Goal: Task Accomplishment & Management: Use online tool/utility

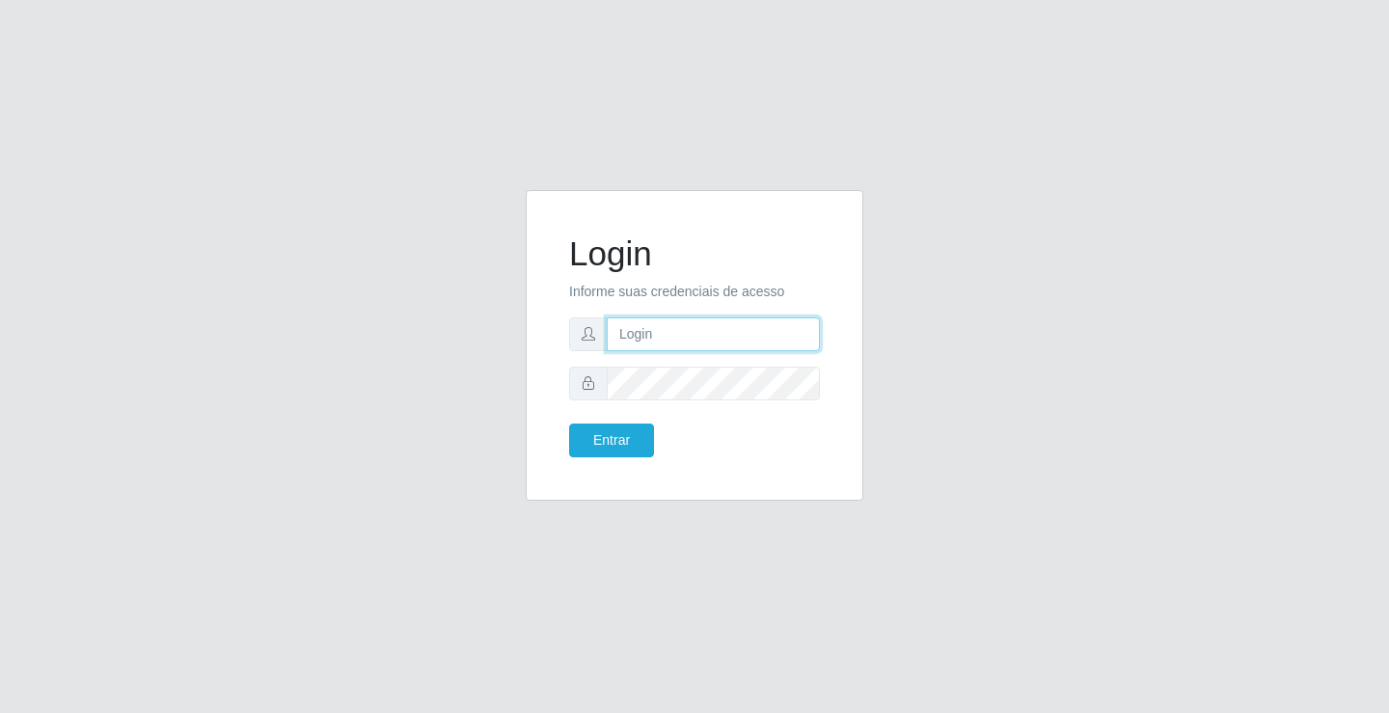
click at [673, 323] on input "text" at bounding box center [713, 334] width 213 height 34
type input "zivaneide@ideal"
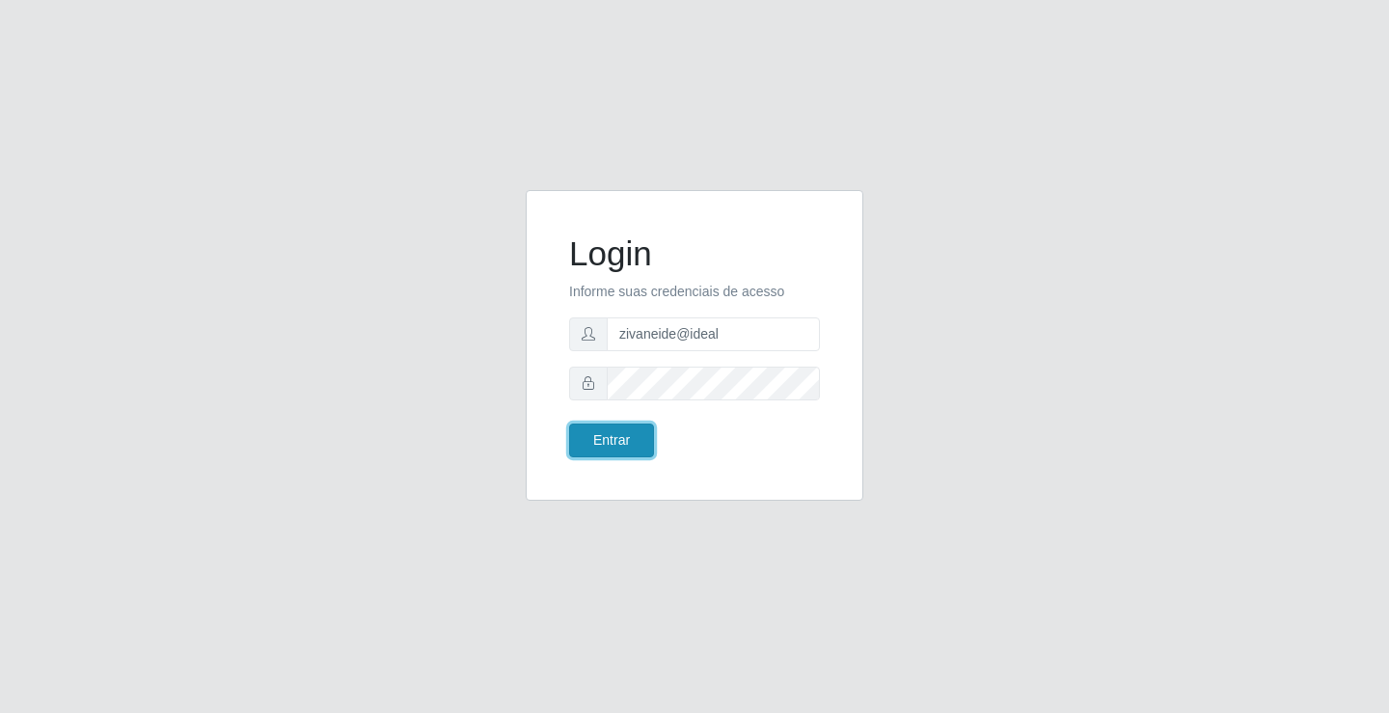
click at [621, 434] on button "Entrar" at bounding box center [611, 441] width 85 height 34
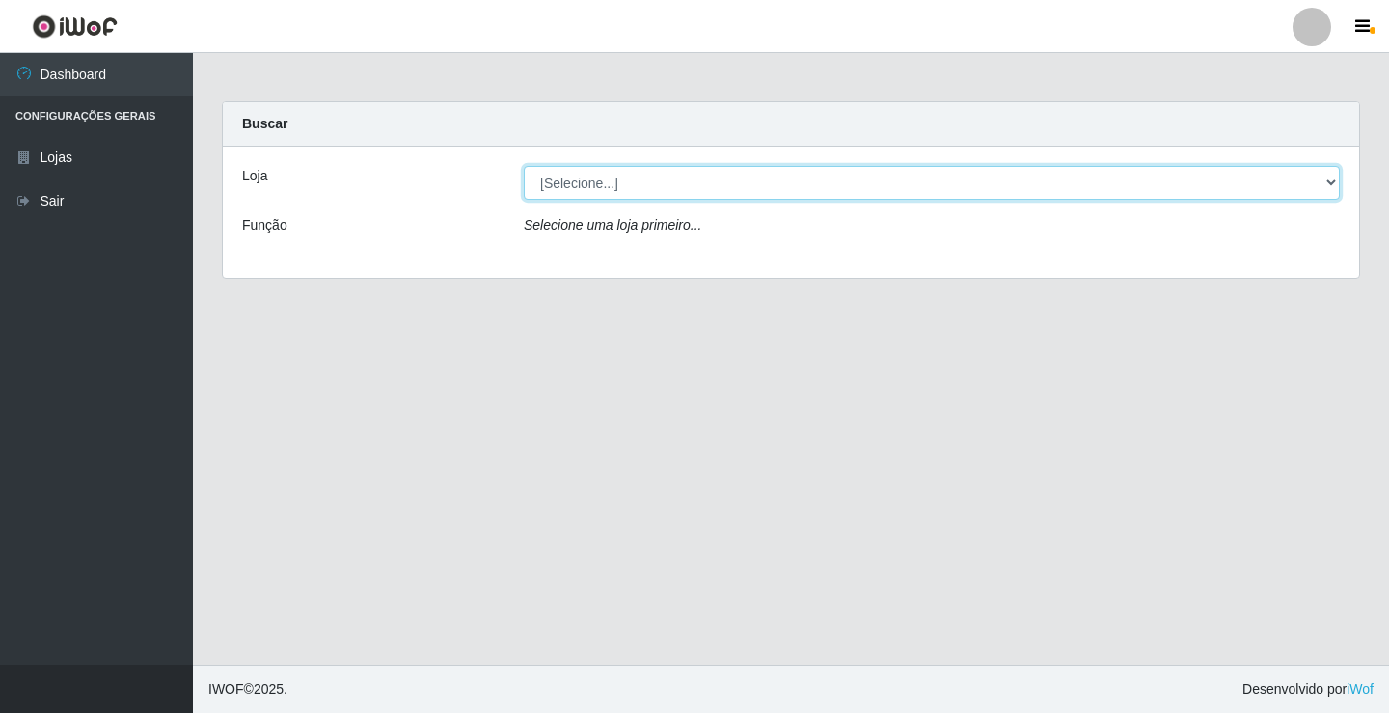
click at [1338, 182] on select "[Selecione...] Ideal - Conceição" at bounding box center [932, 183] width 816 height 34
select select "231"
click at [524, 166] on select "[Selecione...] Ideal - Conceição" at bounding box center [932, 183] width 816 height 34
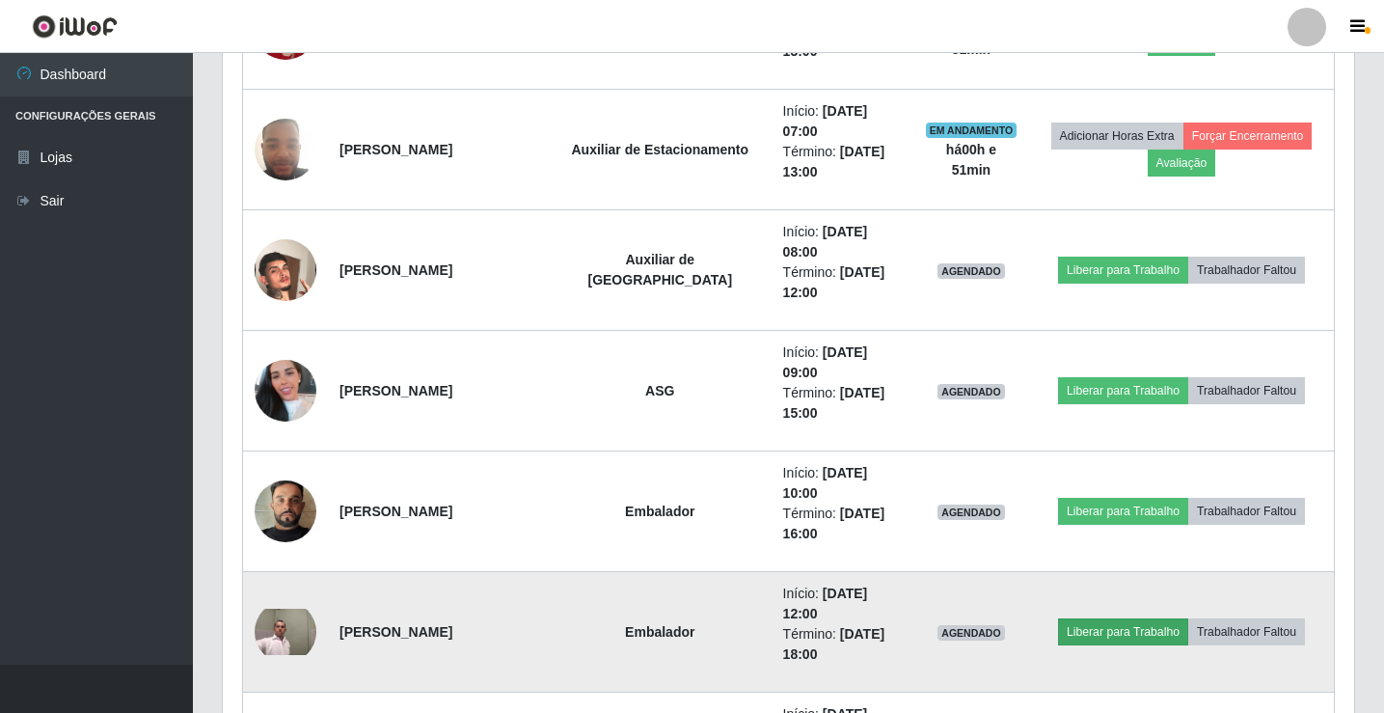
scroll to position [661, 0]
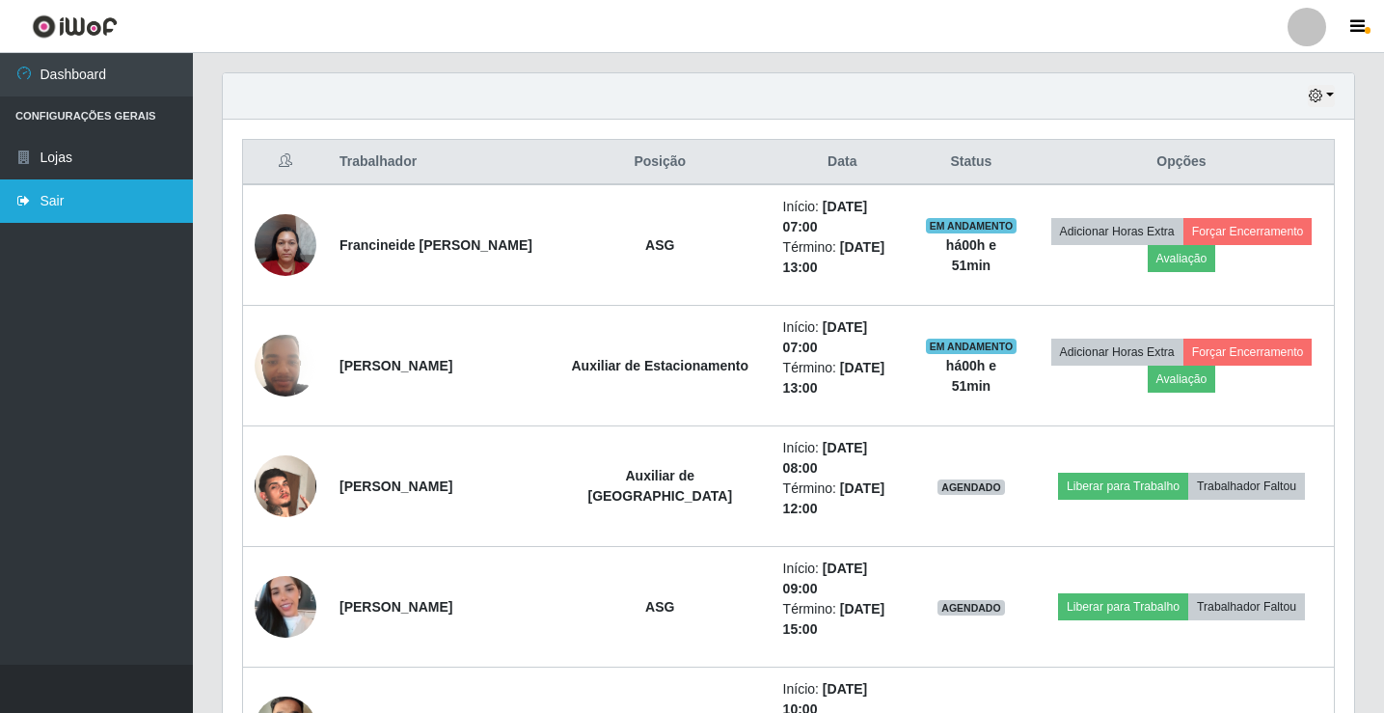
click at [139, 195] on link "Sair" at bounding box center [96, 200] width 193 height 43
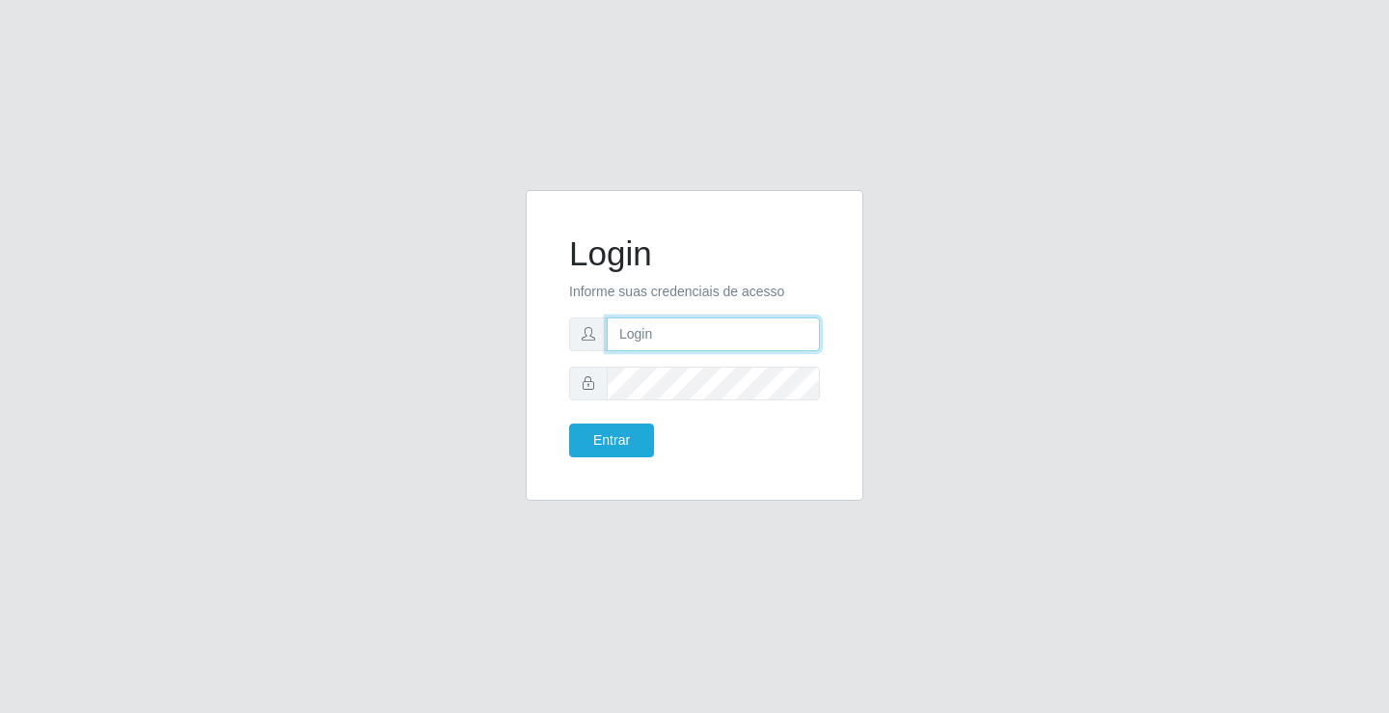
click at [704, 343] on input "text" at bounding box center [713, 334] width 213 height 34
type input "anacarla@ideal"
click at [632, 430] on button "Entrar" at bounding box center [611, 441] width 85 height 34
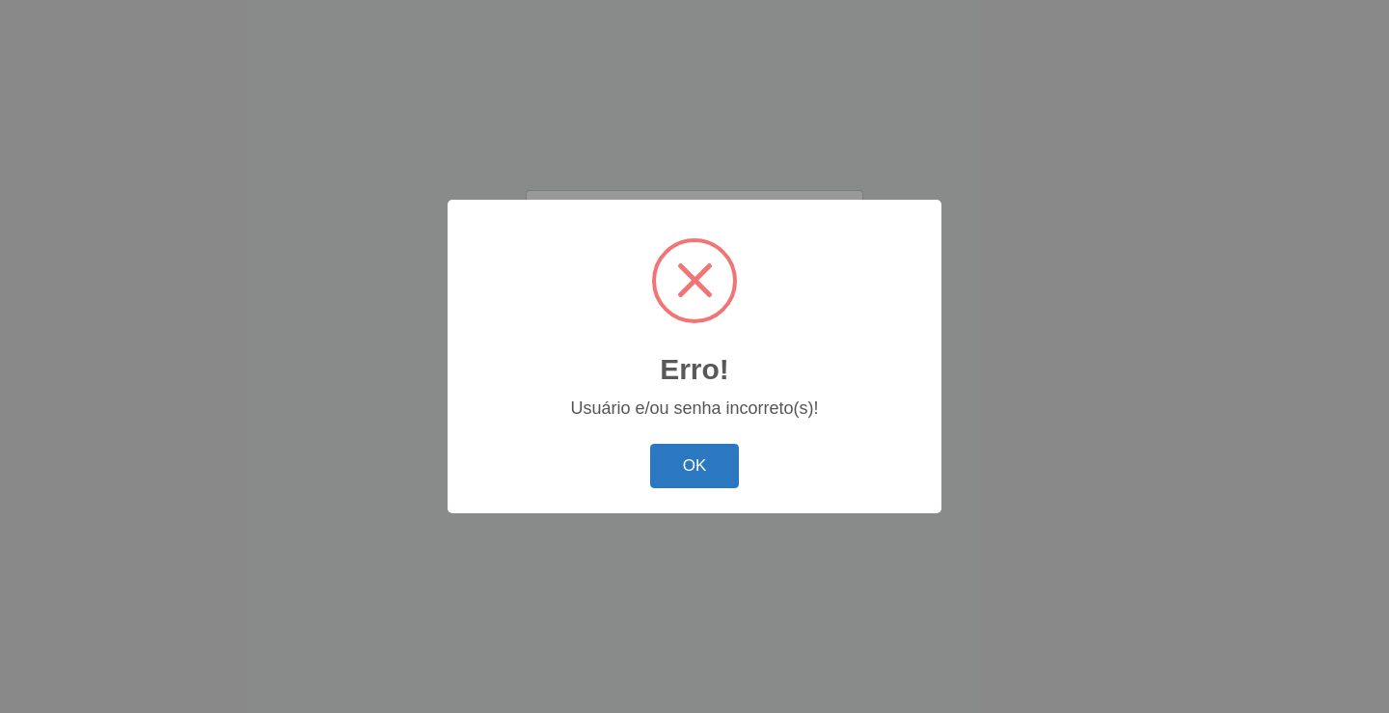
click at [669, 450] on button "OK" at bounding box center [695, 466] width 90 height 45
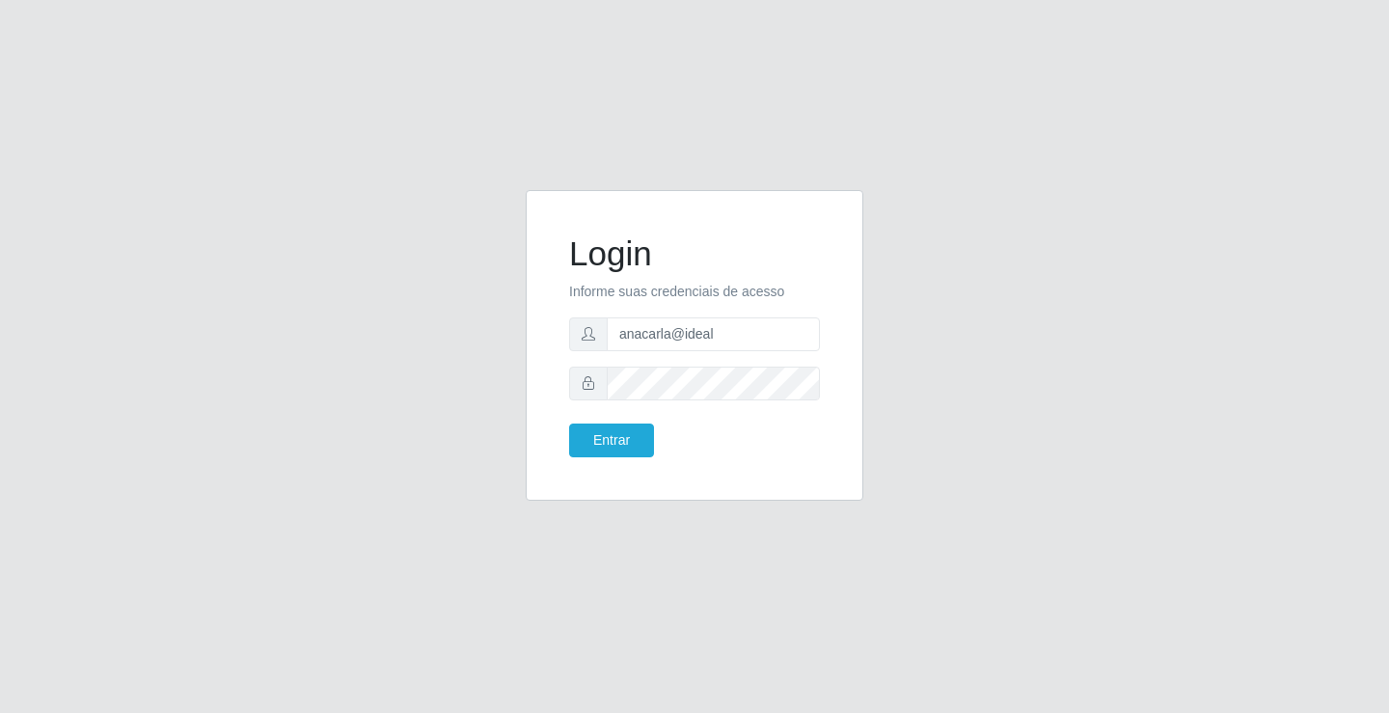
click at [598, 393] on span at bounding box center [588, 384] width 39 height 34
click at [617, 433] on button "Entrar" at bounding box center [611, 441] width 85 height 34
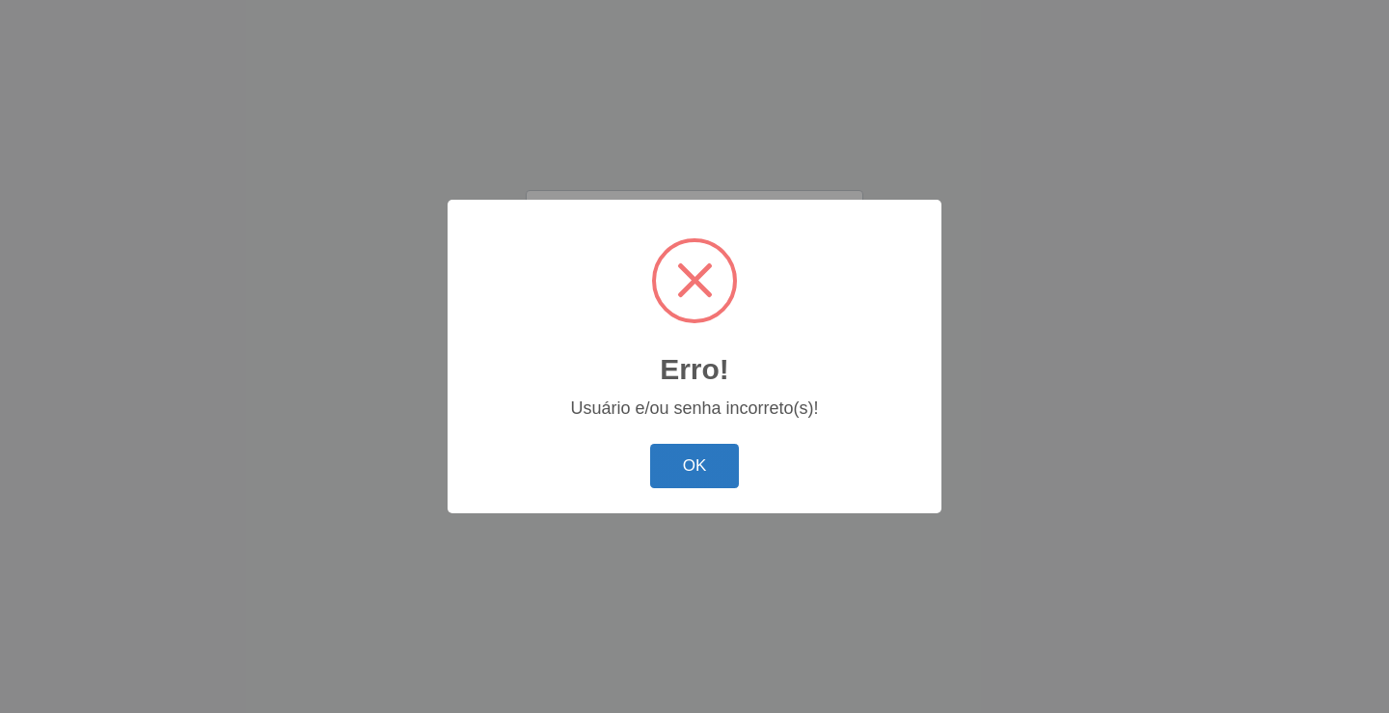
click at [704, 452] on button "OK" at bounding box center [695, 466] width 90 height 45
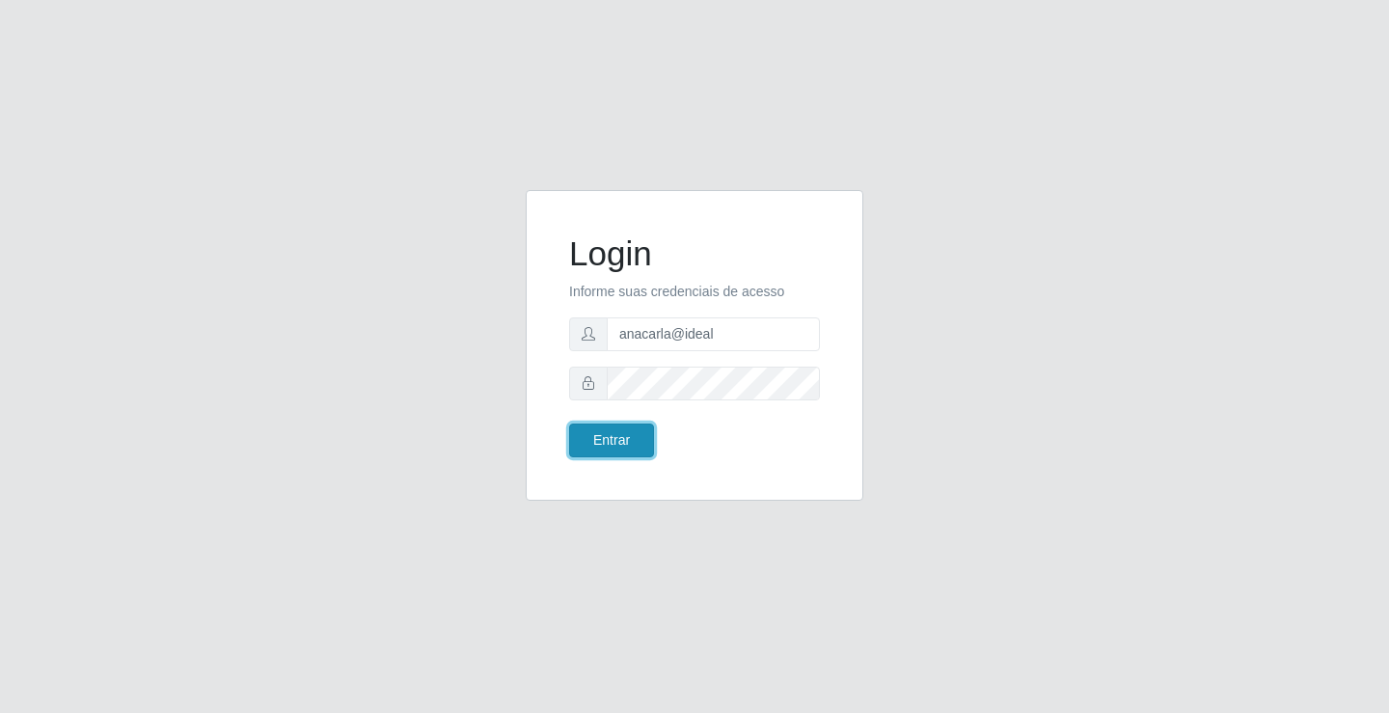
click at [637, 430] on button "Entrar" at bounding box center [611, 441] width 85 height 34
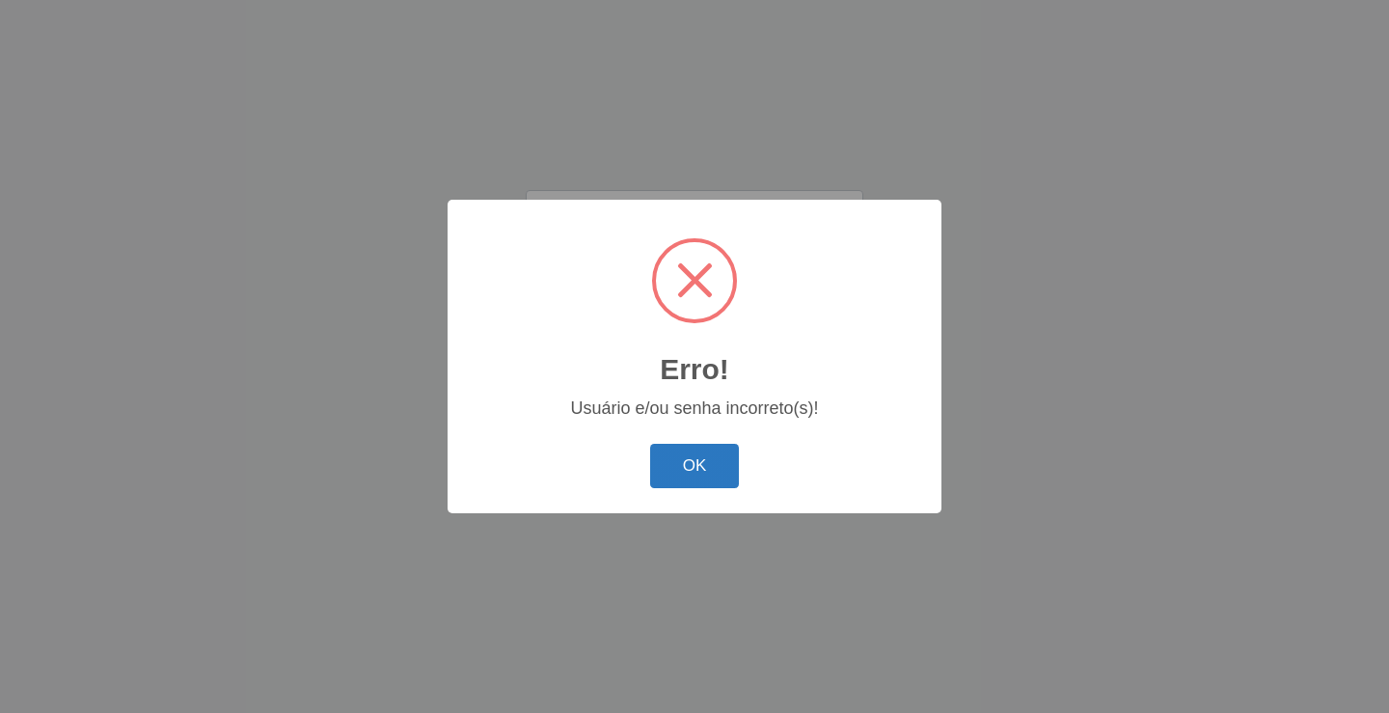
click at [730, 471] on button "OK" at bounding box center [695, 466] width 90 height 45
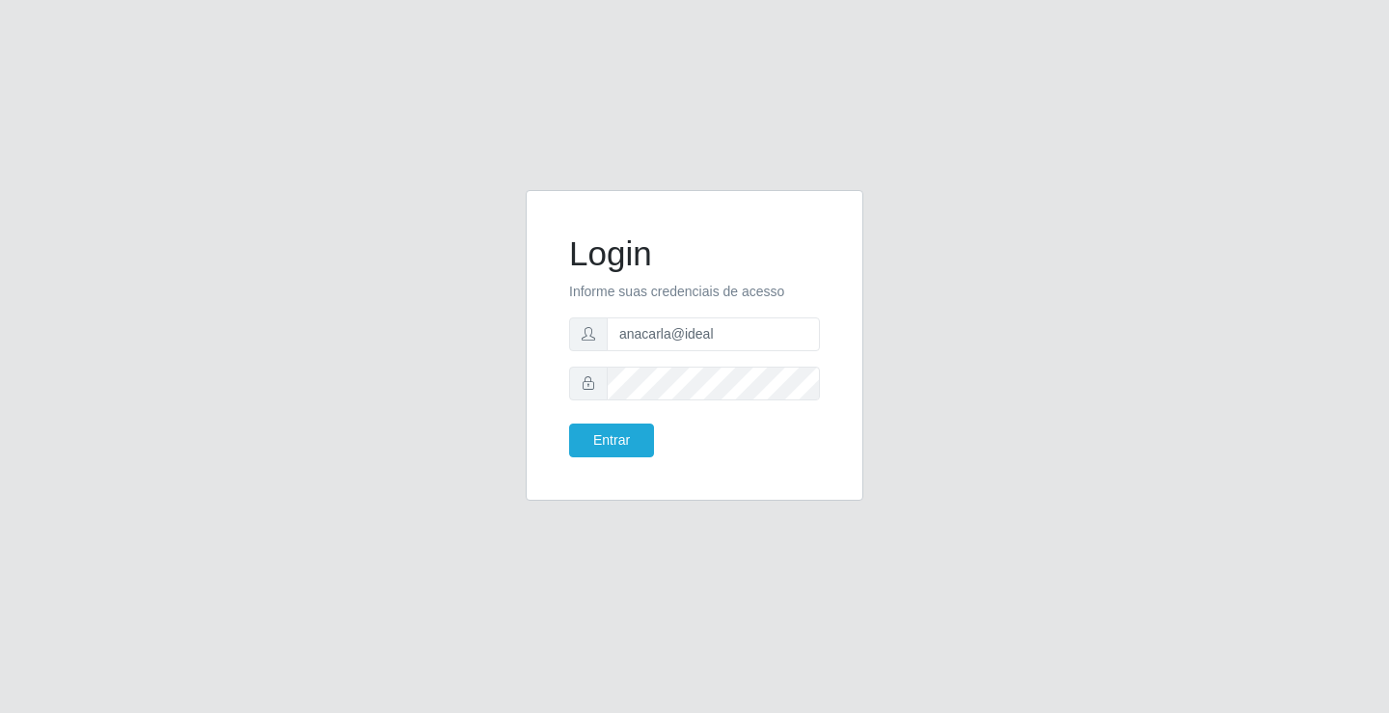
click at [591, 381] on icon at bounding box center [589, 383] width 14 height 14
click at [589, 387] on icon at bounding box center [589, 383] width 14 height 14
click at [588, 376] on icon at bounding box center [589, 383] width 14 height 14
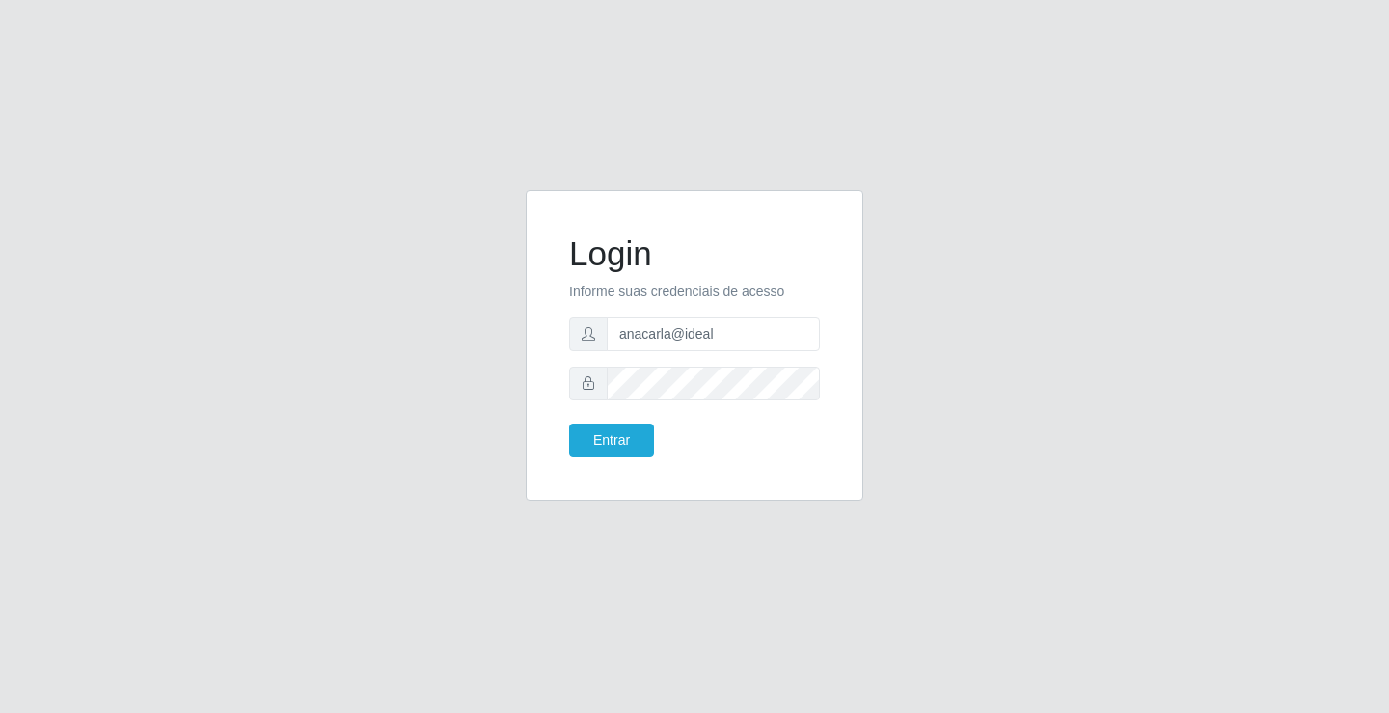
click at [588, 376] on icon at bounding box center [589, 383] width 14 height 14
click at [614, 444] on button "Entrar" at bounding box center [611, 441] width 85 height 34
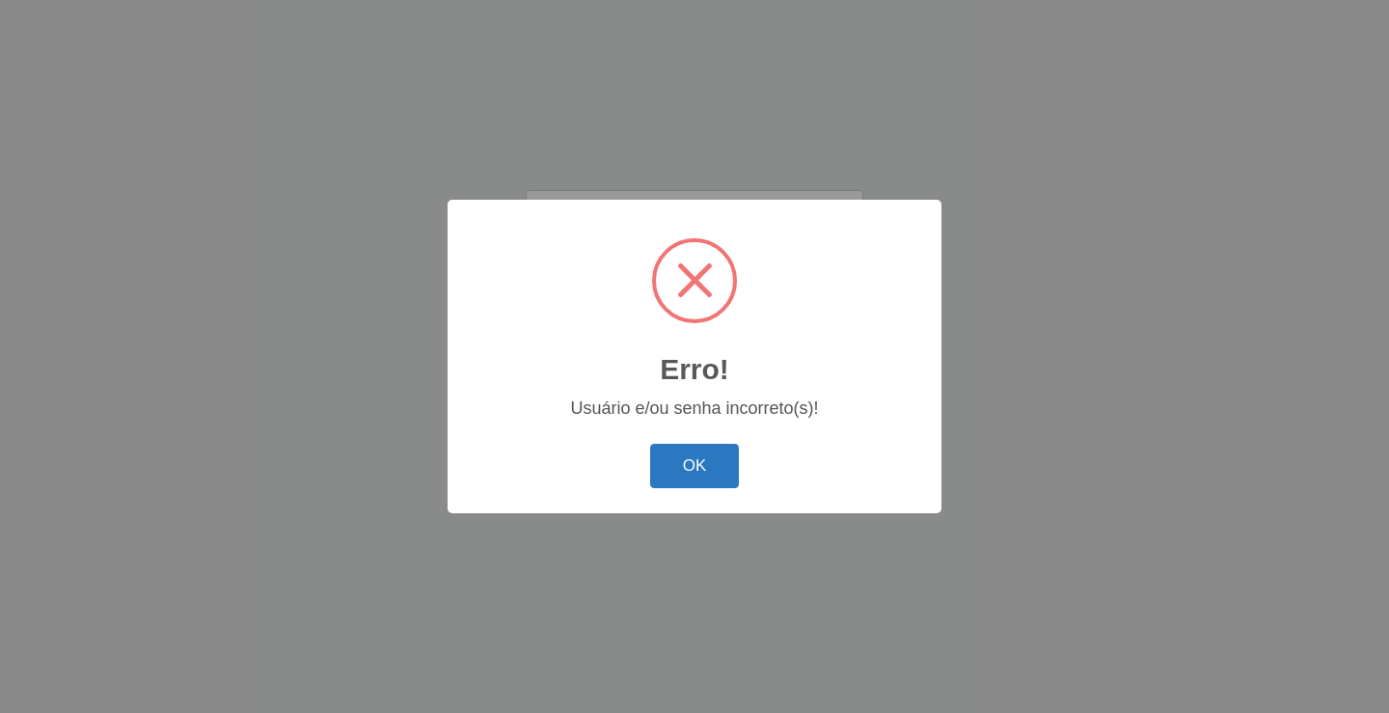
click at [722, 472] on button "OK" at bounding box center [695, 466] width 90 height 45
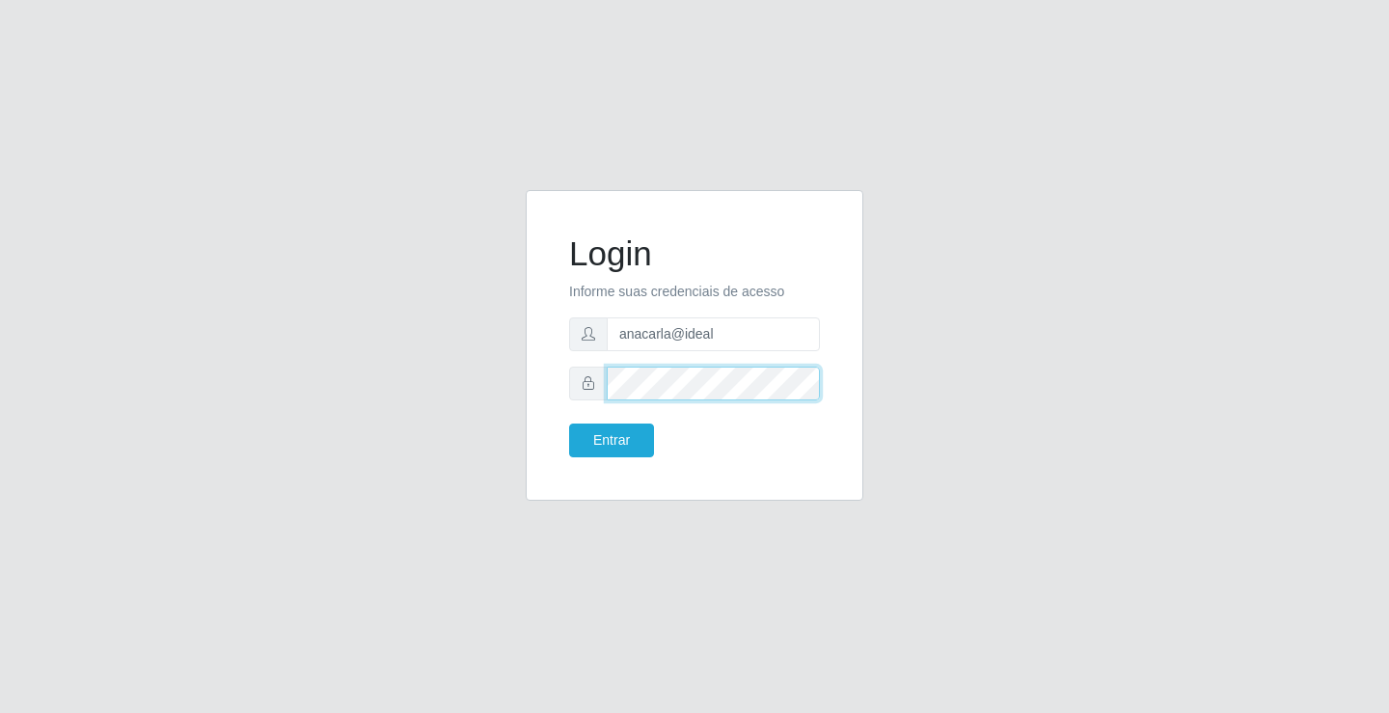
click at [371, 427] on div "Login Informe suas credenciais de acesso anacarla@ideal Entrar" at bounding box center [695, 357] width 1100 height 334
click at [612, 431] on button "Entrar" at bounding box center [611, 441] width 85 height 34
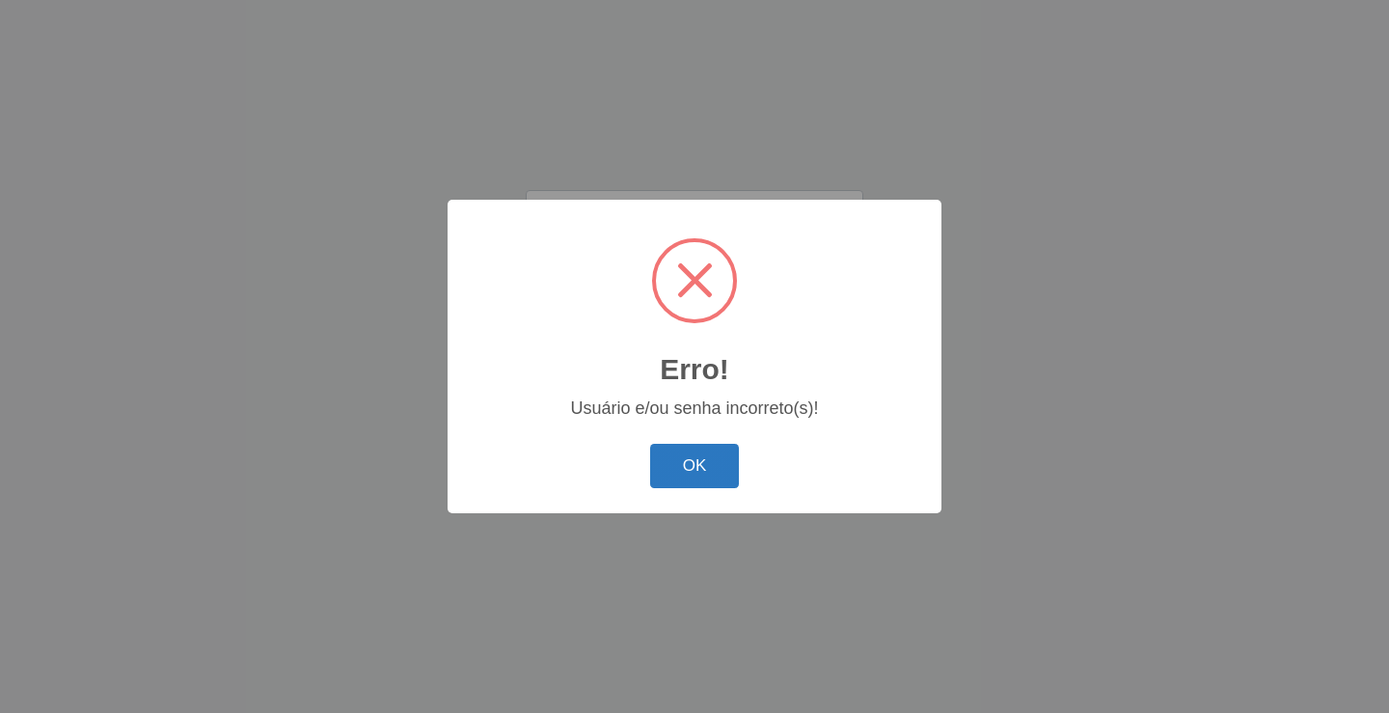
click at [699, 451] on button "OK" at bounding box center [695, 466] width 90 height 45
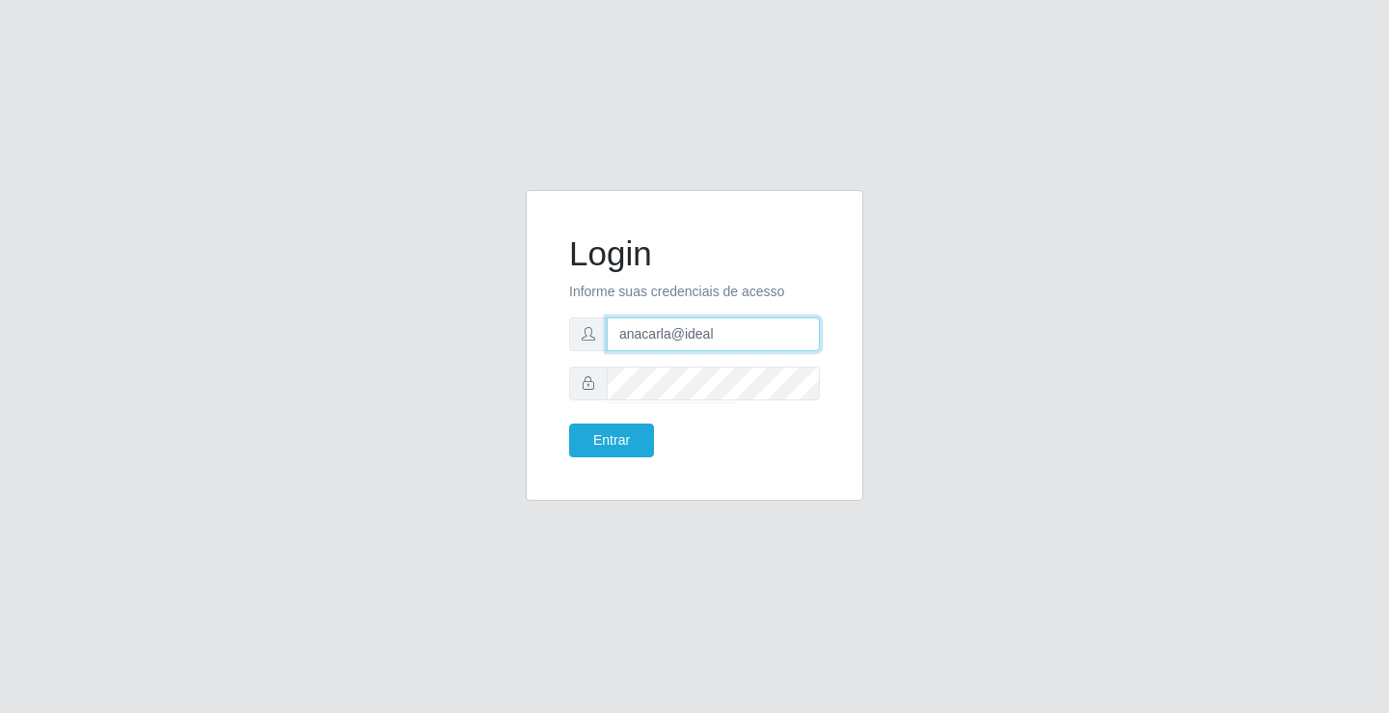
click at [714, 341] on input "anacarla@ideal" at bounding box center [713, 334] width 213 height 34
type input "a"
type input "zivaneide@ideal"
click at [629, 446] on button "Entrar" at bounding box center [611, 441] width 85 height 34
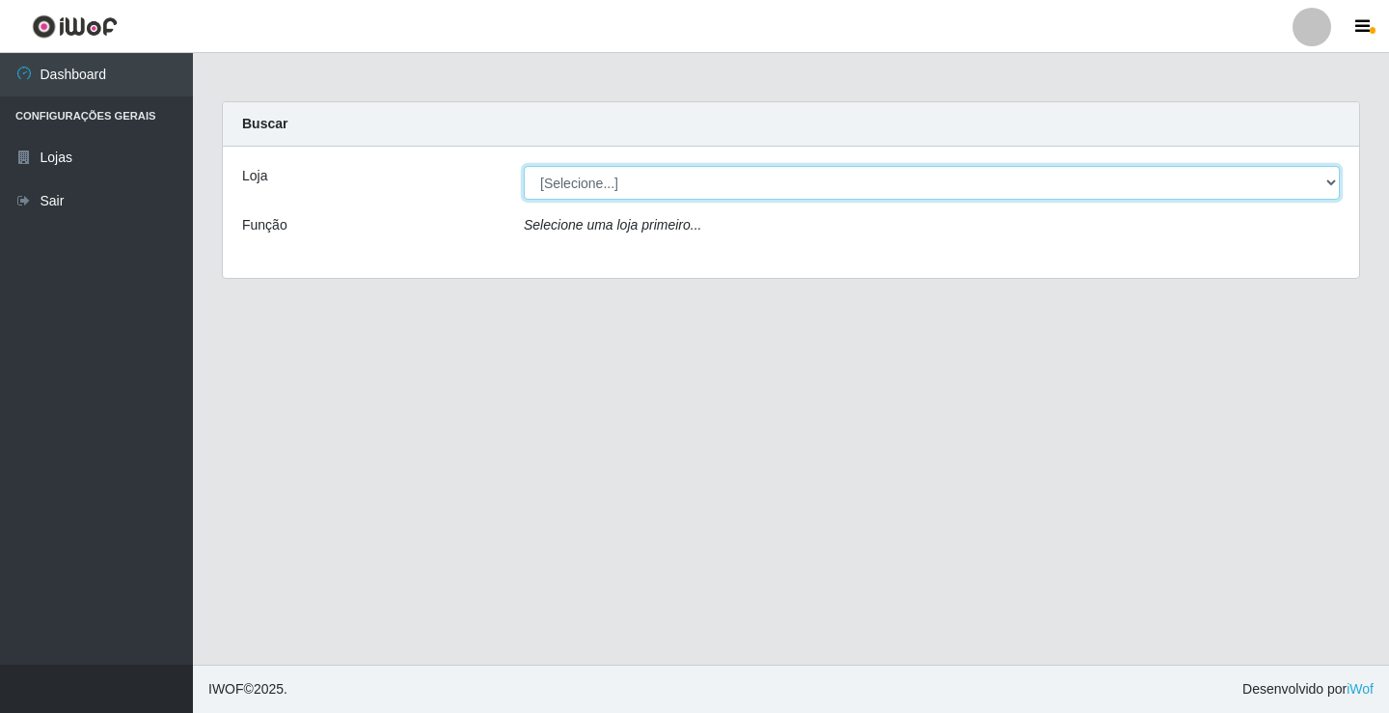
click at [1328, 182] on select "[Selecione...] Ideal - Conceição" at bounding box center [932, 183] width 816 height 34
select select "231"
click at [524, 166] on select "[Selecione...] Ideal - Conceição" at bounding box center [932, 183] width 816 height 34
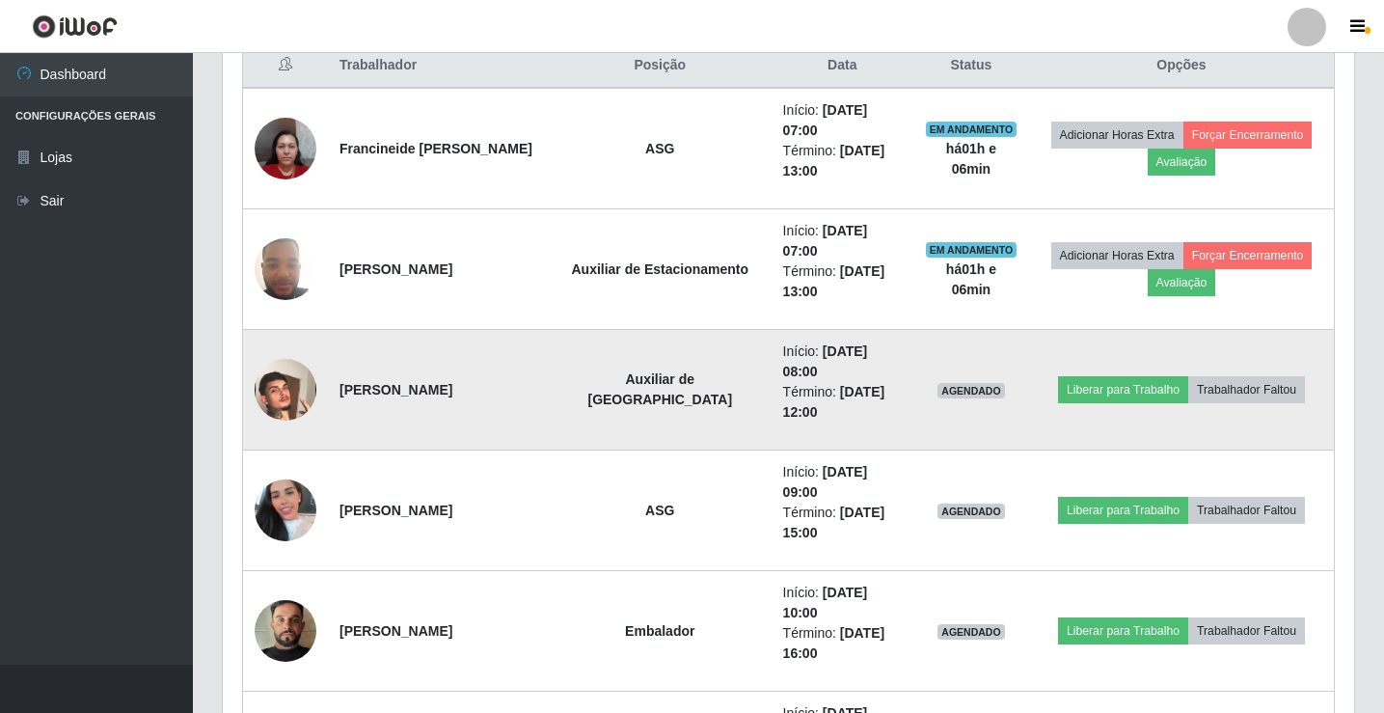
scroll to position [772, 0]
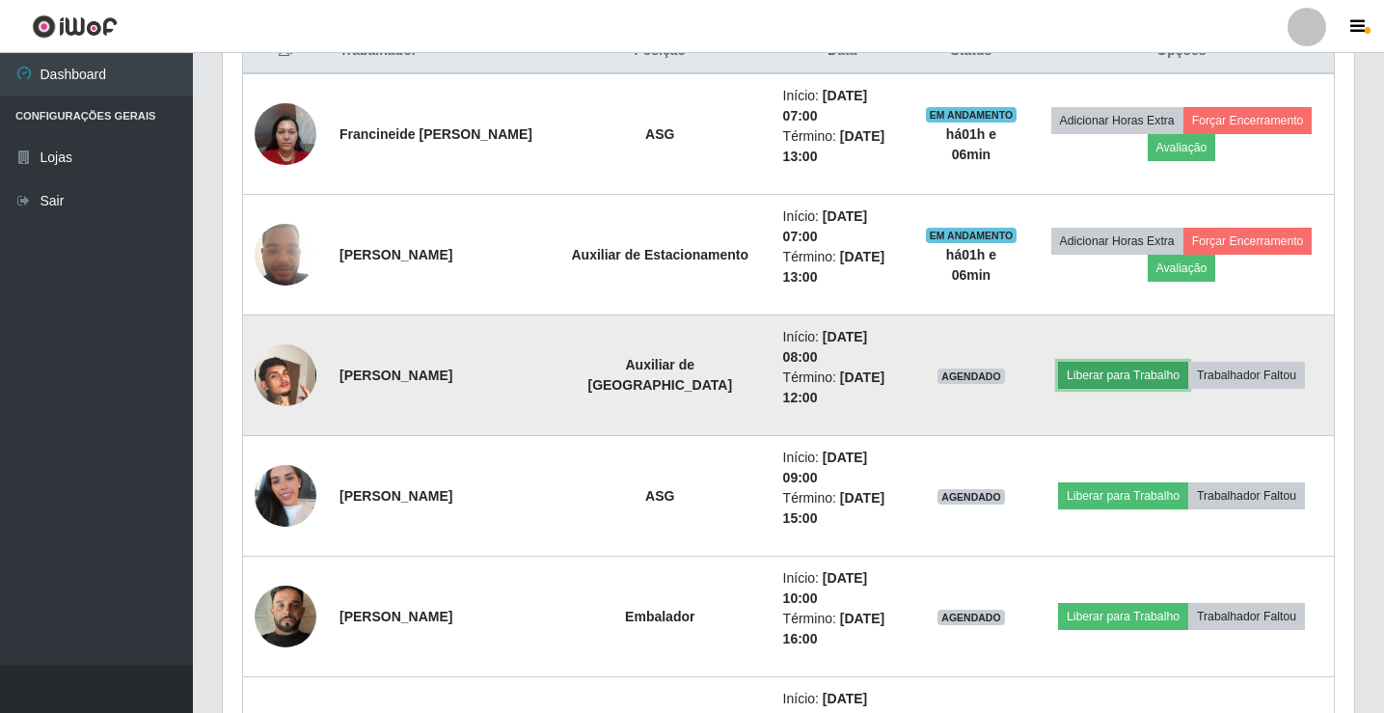
click at [1150, 362] on button "Liberar para Trabalho" at bounding box center [1123, 375] width 130 height 27
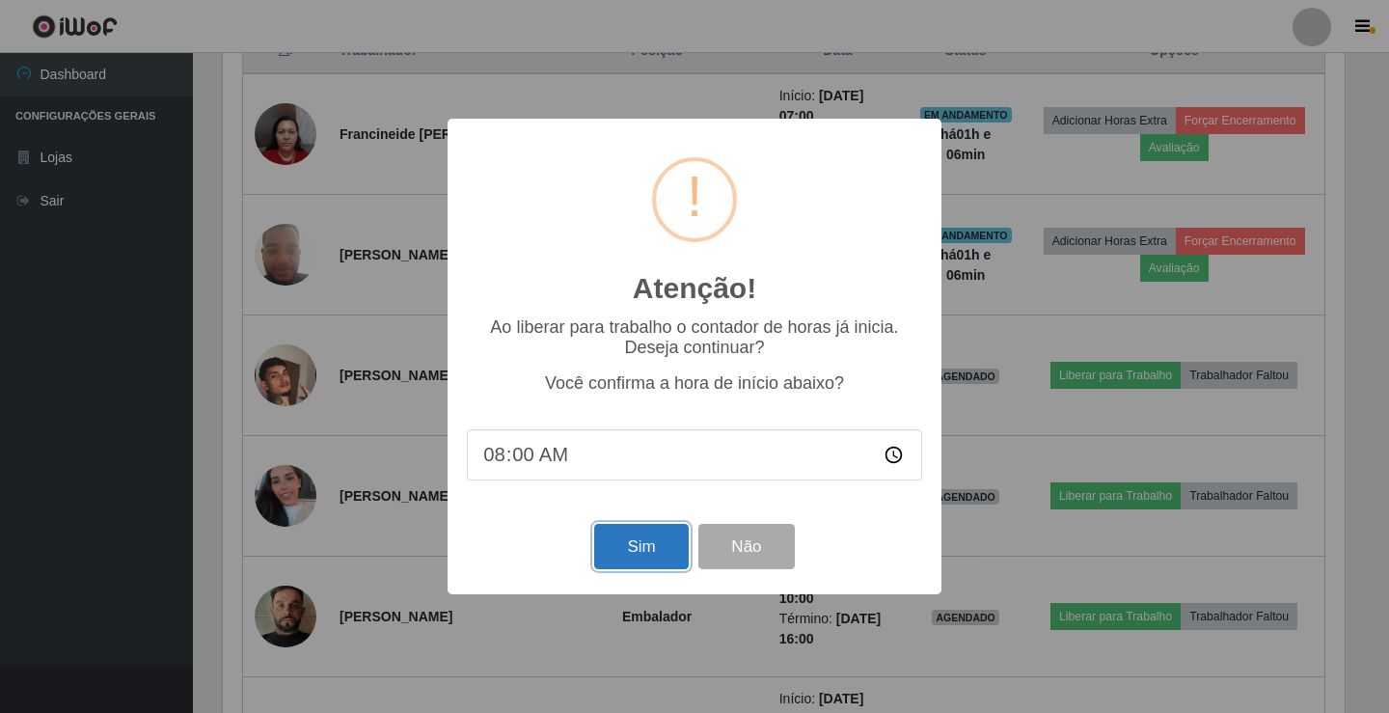
click at [651, 548] on button "Sim" at bounding box center [641, 546] width 94 height 45
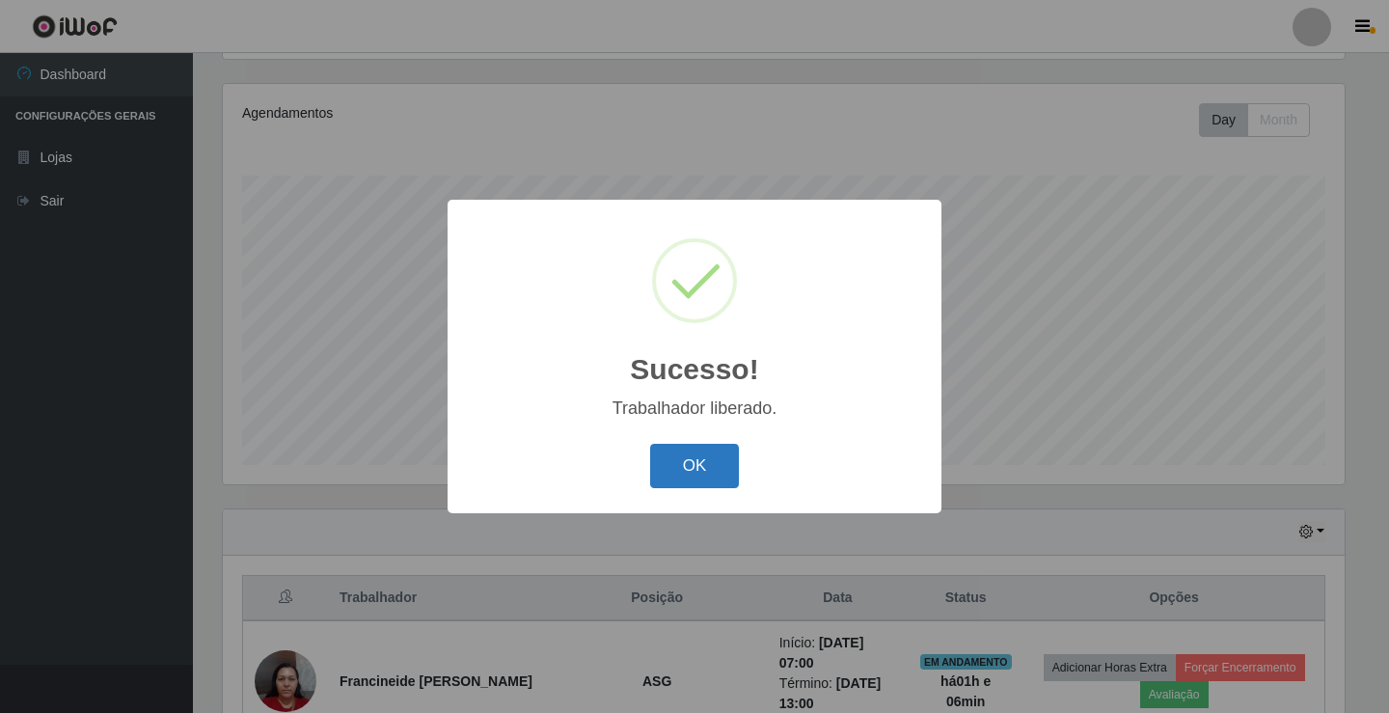
click at [711, 448] on button "OK" at bounding box center [695, 466] width 90 height 45
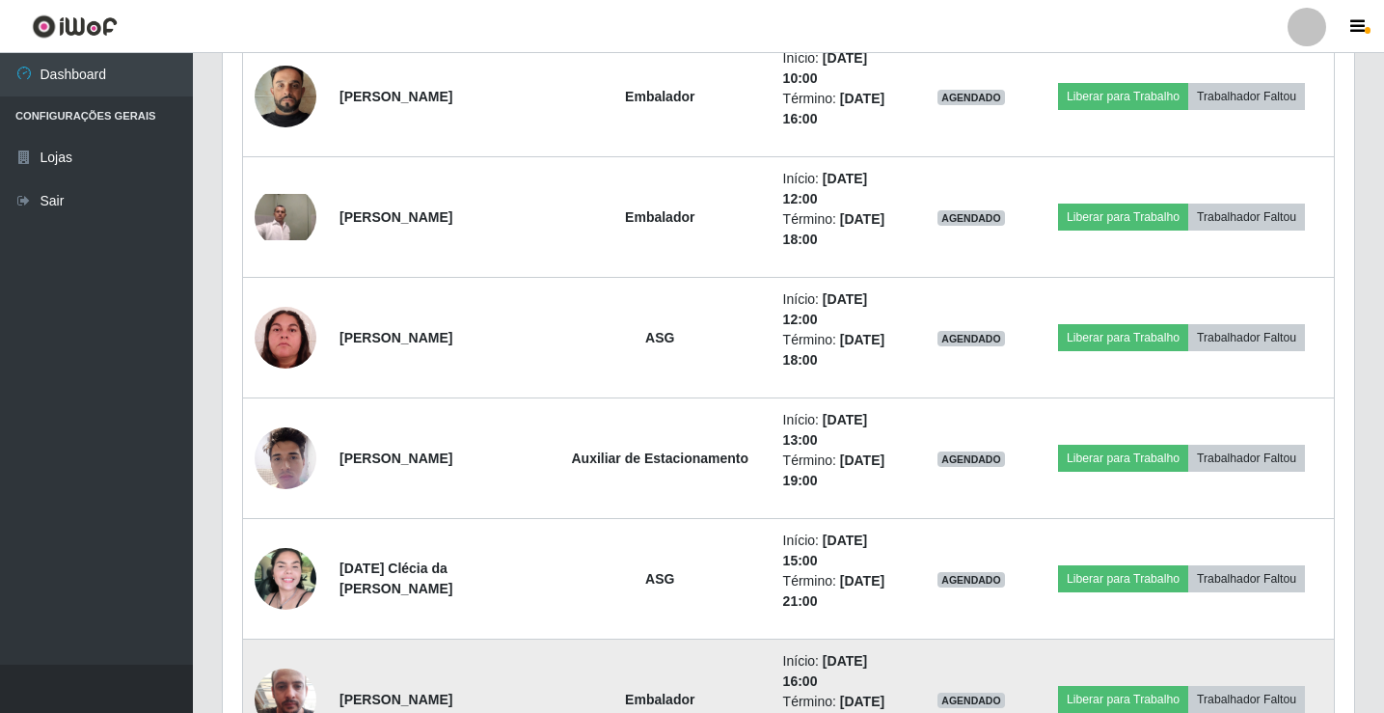
scroll to position [1383, 0]
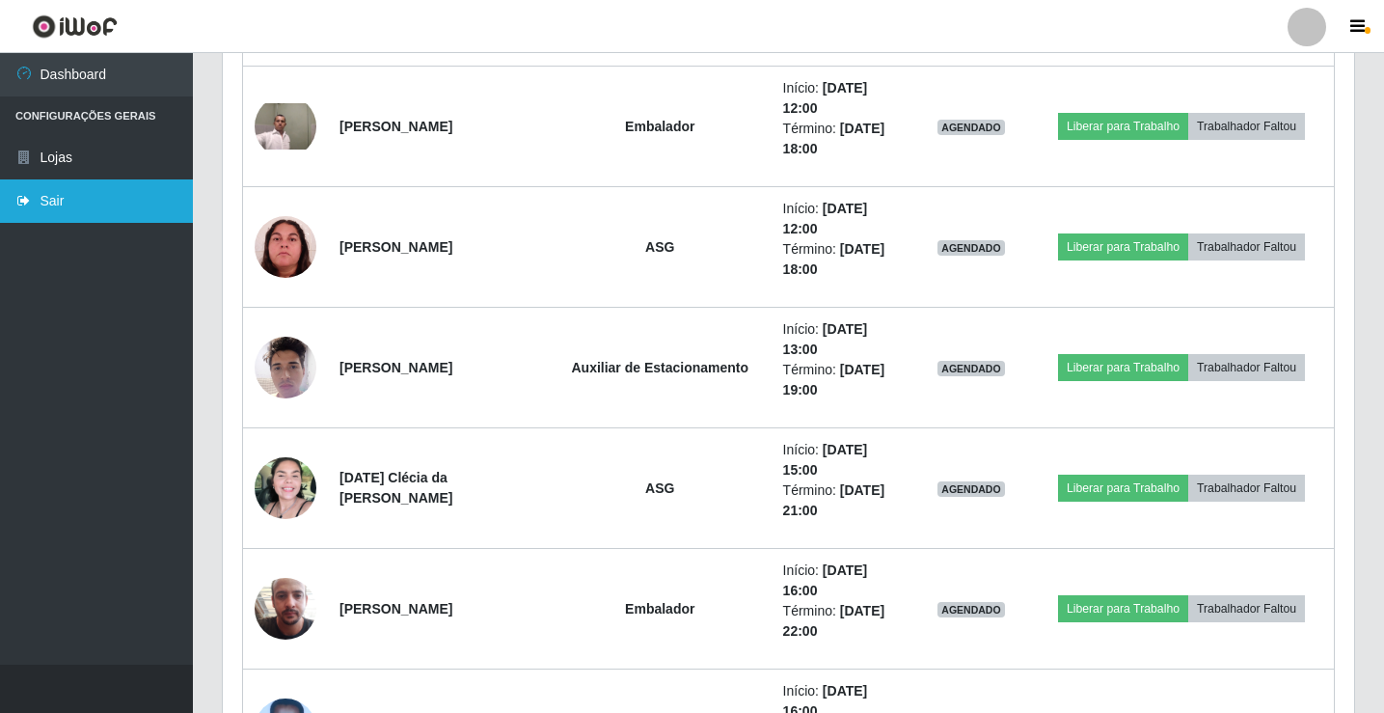
click at [105, 205] on link "Sair" at bounding box center [96, 200] width 193 height 43
